Goal: Task Accomplishment & Management: Manage account settings

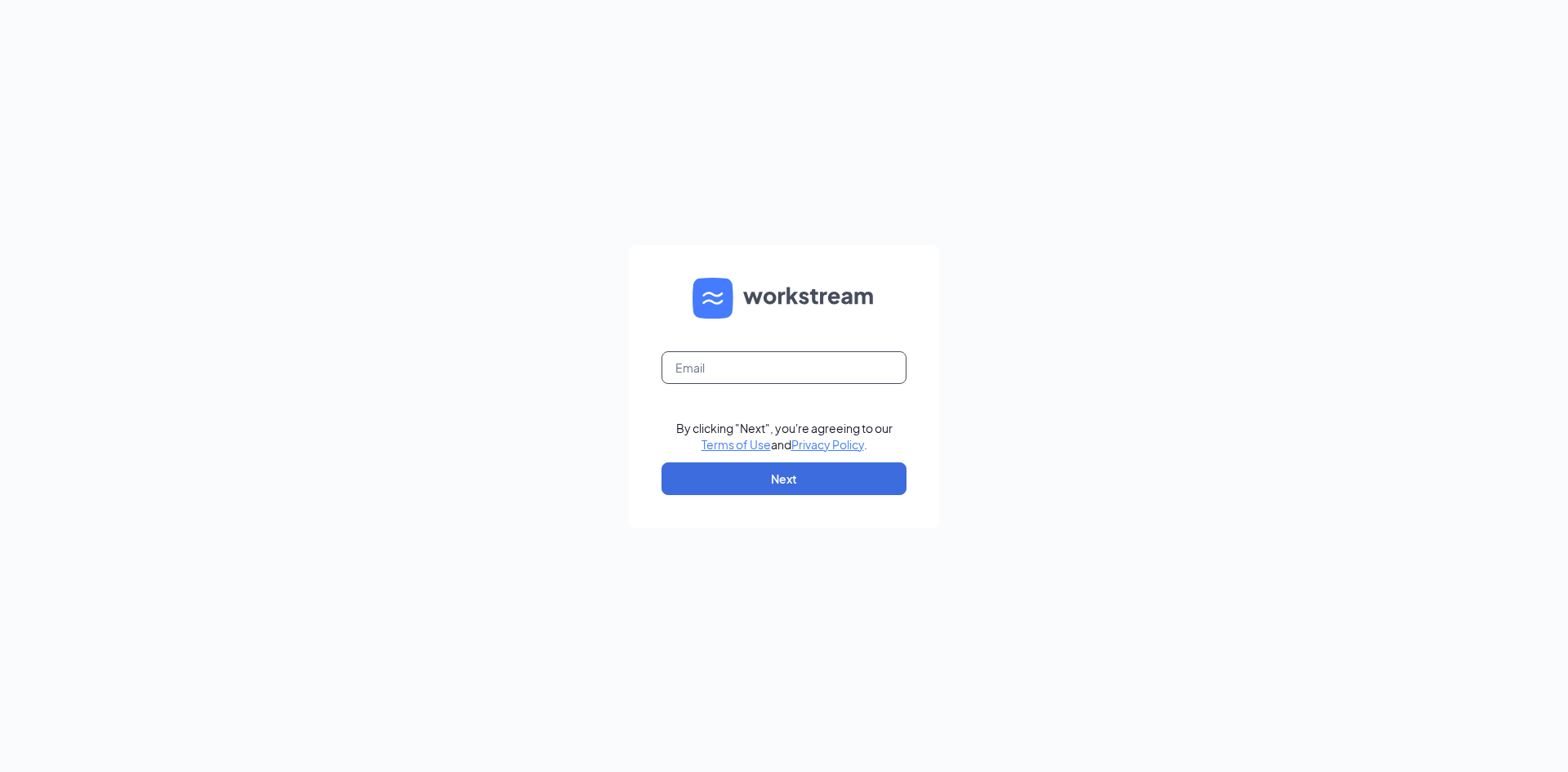
click at [767, 376] on input "text" at bounding box center [784, 367] width 245 height 33
type input "[EMAIL_ADDRESS][DOMAIN_NAME]"
click at [742, 482] on button "Next" at bounding box center [784, 479] width 245 height 33
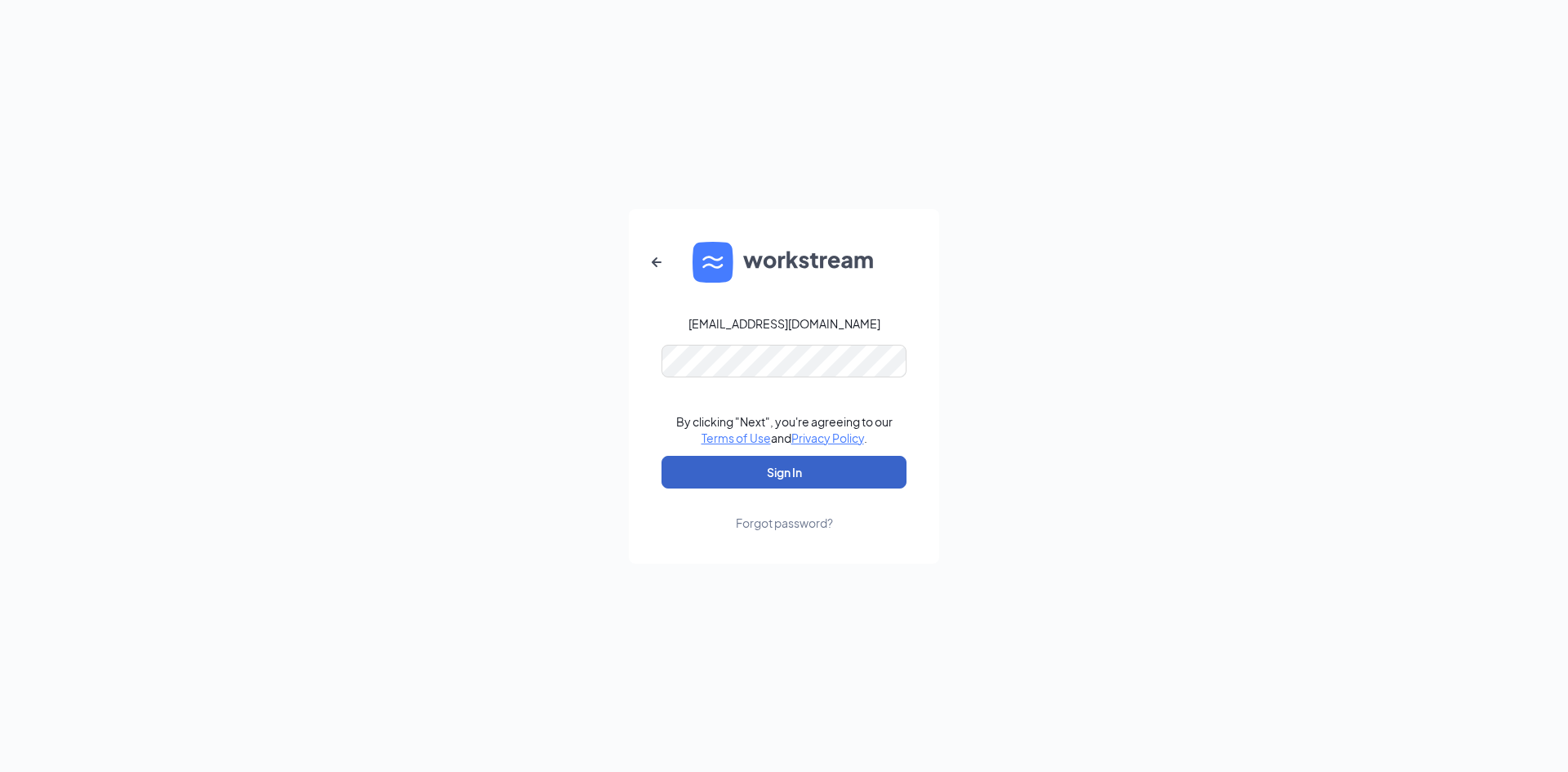
click at [865, 480] on button "Sign In" at bounding box center [784, 472] width 245 height 33
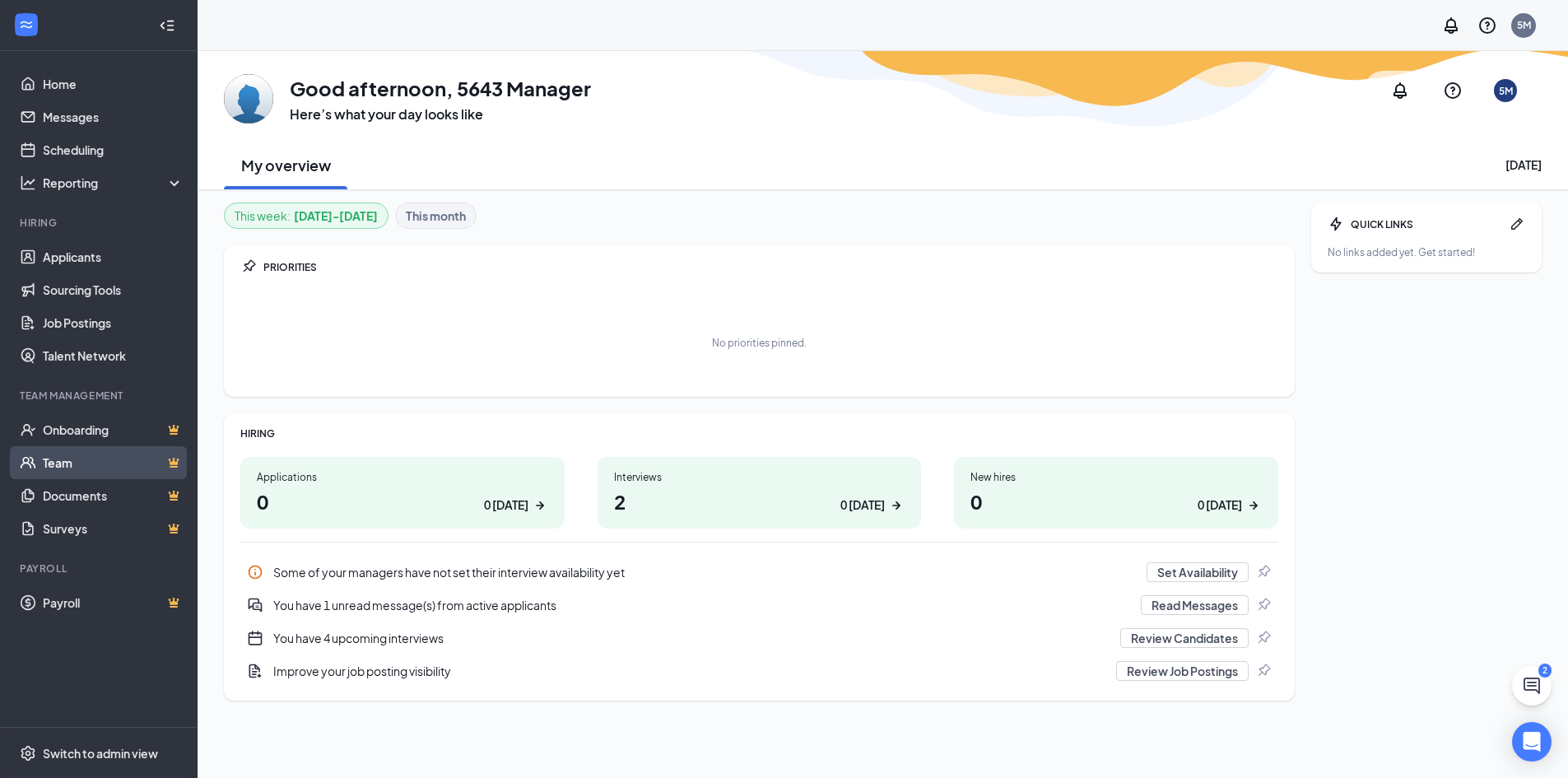
click at [88, 465] on link "Team" at bounding box center [113, 462] width 141 height 33
